Goal: Find specific page/section: Find specific page/section

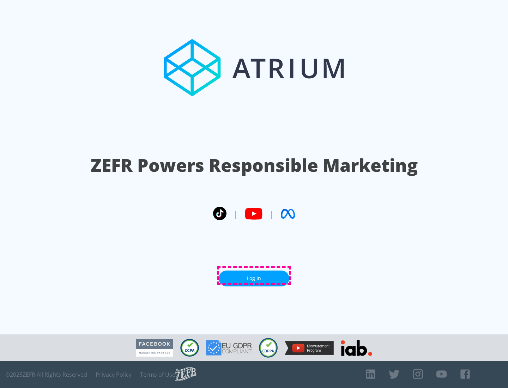
click at [254, 276] on link "Log In" at bounding box center [254, 279] width 71 height 16
